Goal: Check status: Check status

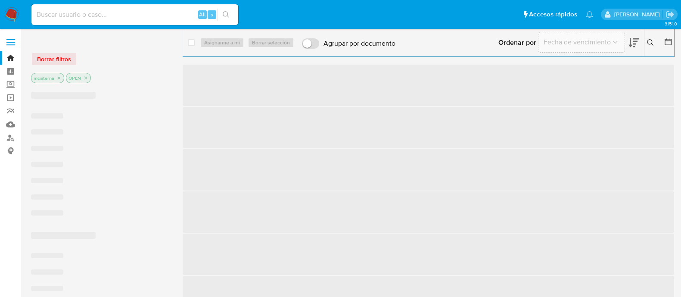
click at [165, 16] on input at bounding box center [134, 14] width 207 height 11
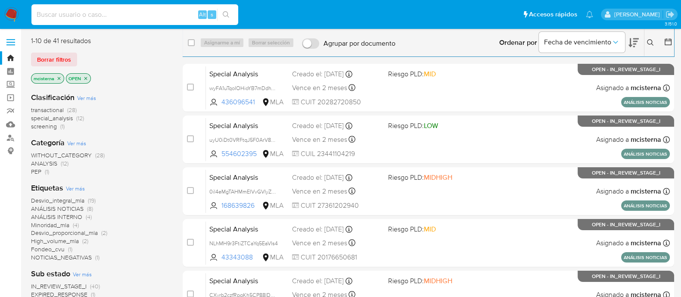
paste input "117421907"
type input "117421907"
click at [233, 16] on button "search-icon" at bounding box center [226, 15] width 18 height 12
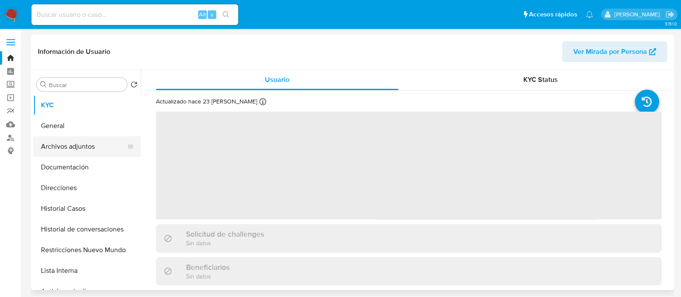
click at [89, 152] on button "Archivos adjuntos" at bounding box center [83, 146] width 101 height 21
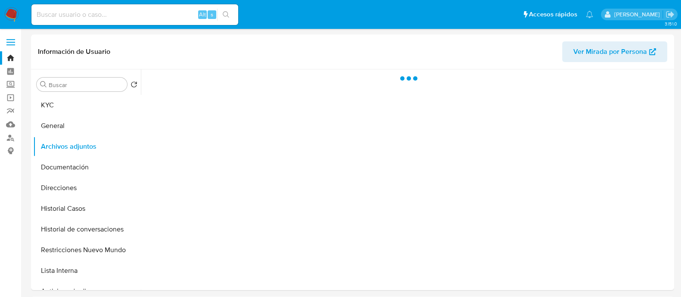
select select "10"
